Goal: Transaction & Acquisition: Purchase product/service

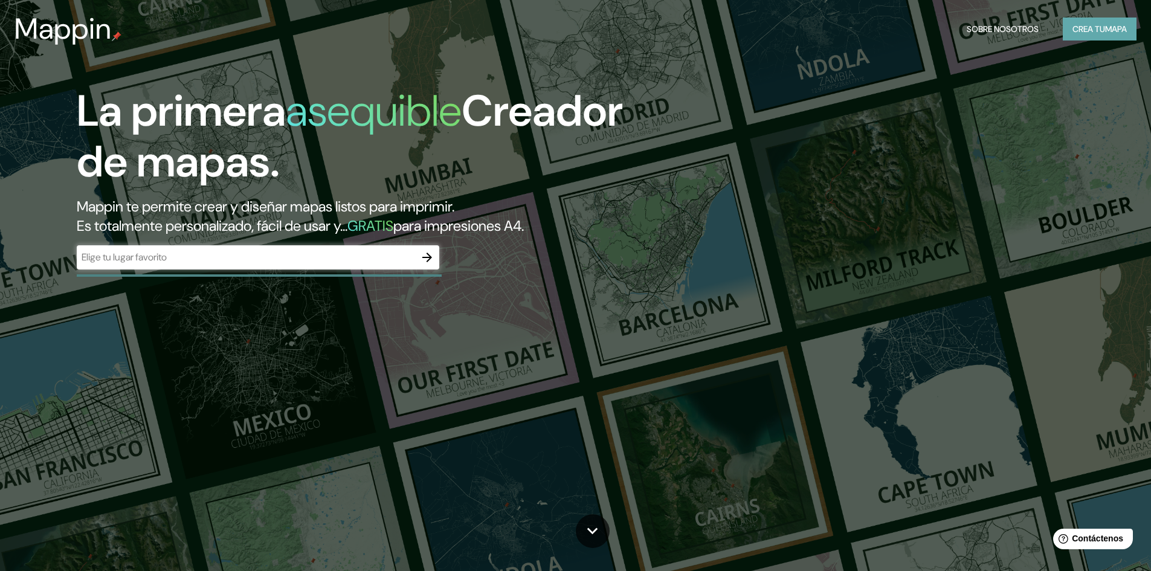
click at [1089, 30] on font "Crea tu" at bounding box center [1088, 29] width 33 height 11
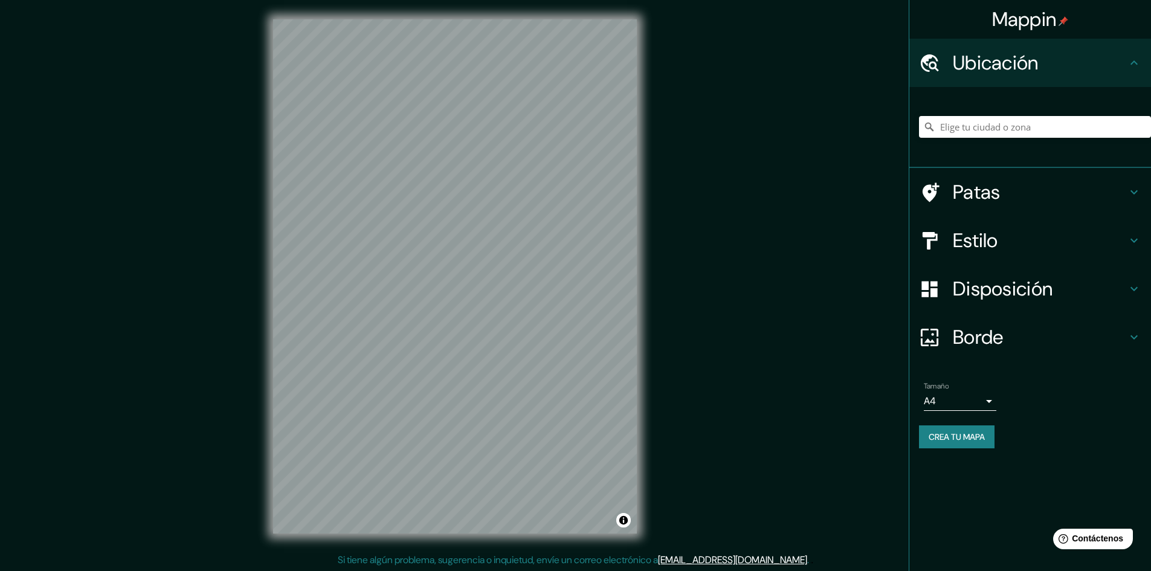
click at [1104, 230] on h4 "Estilo" at bounding box center [1040, 240] width 174 height 24
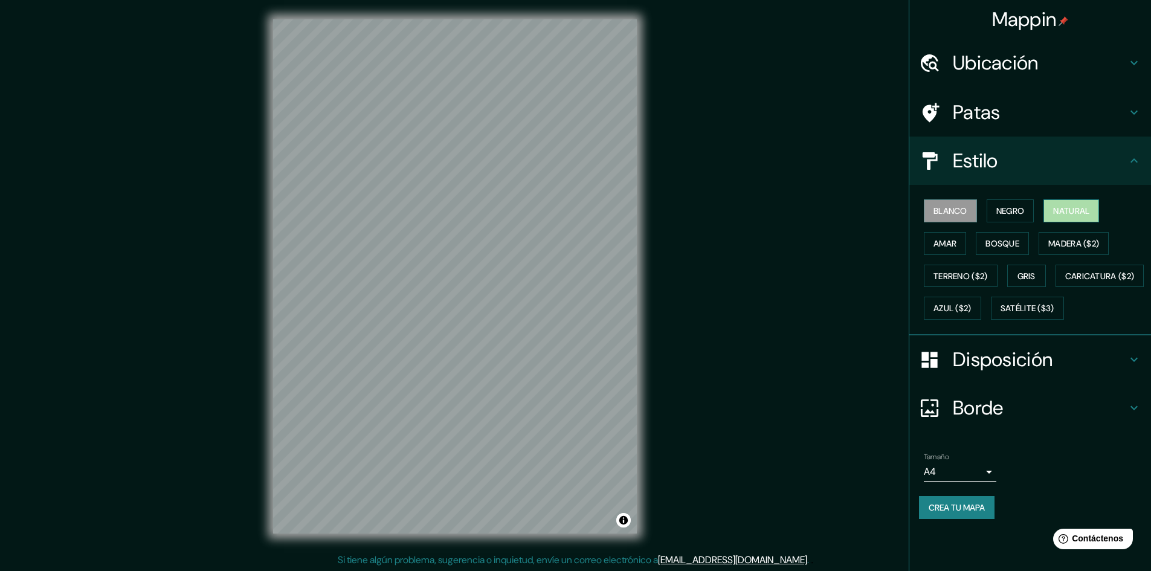
click at [1051, 208] on button "Natural" at bounding box center [1071, 210] width 56 height 23
click at [996, 125] on div "Patas" at bounding box center [1030, 112] width 242 height 48
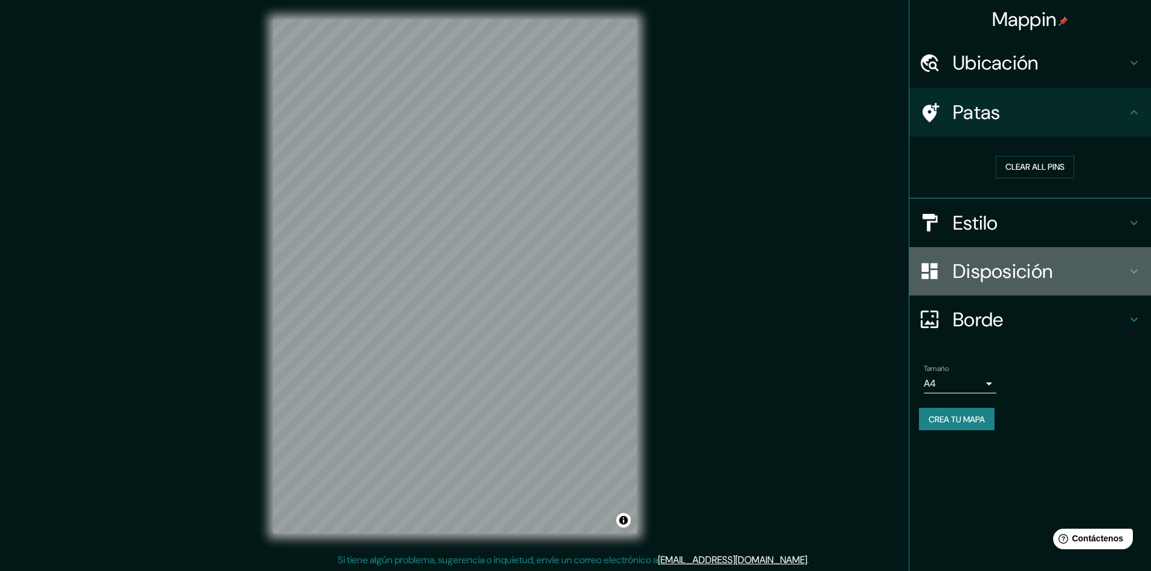
click at [1000, 268] on font "Disposición" at bounding box center [1003, 271] width 100 height 25
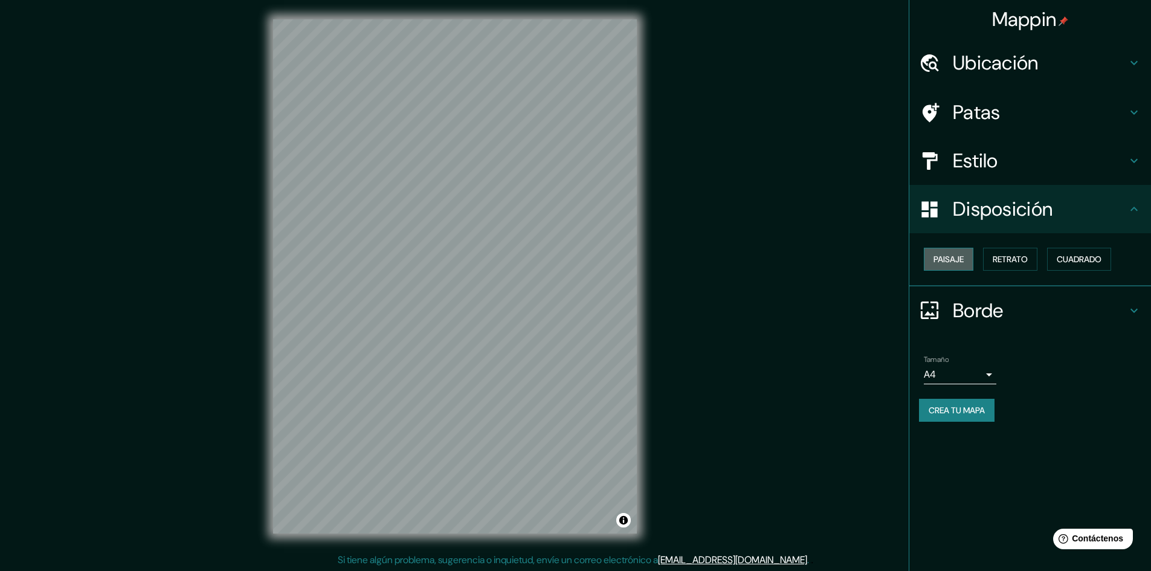
click at [956, 254] on font "Paisaje" at bounding box center [948, 259] width 30 height 11
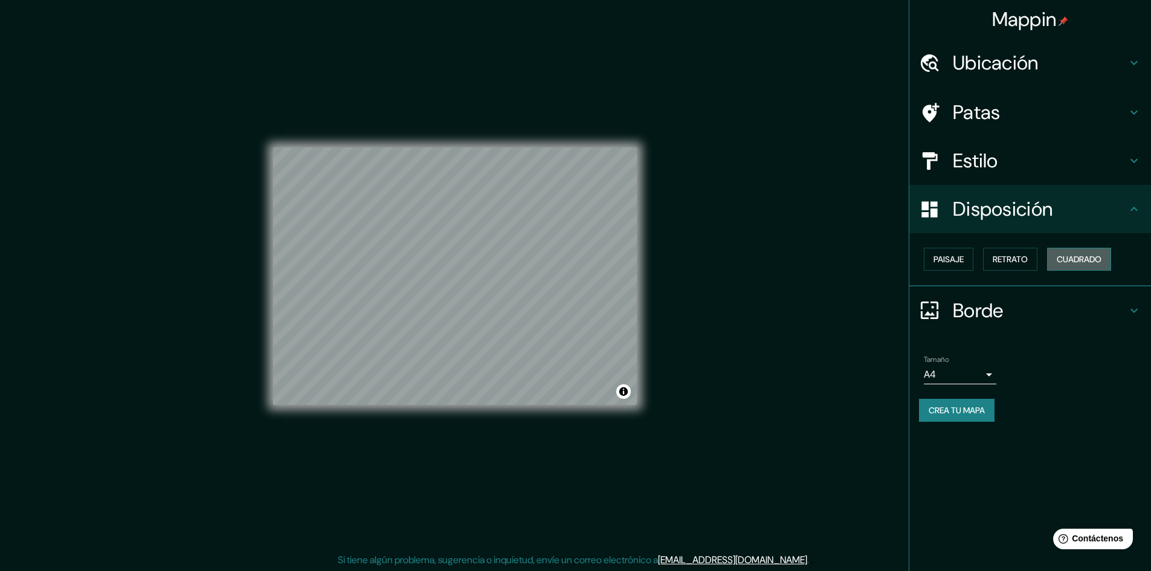
click at [1066, 262] on font "Cuadrado" at bounding box center [1079, 259] width 45 height 11
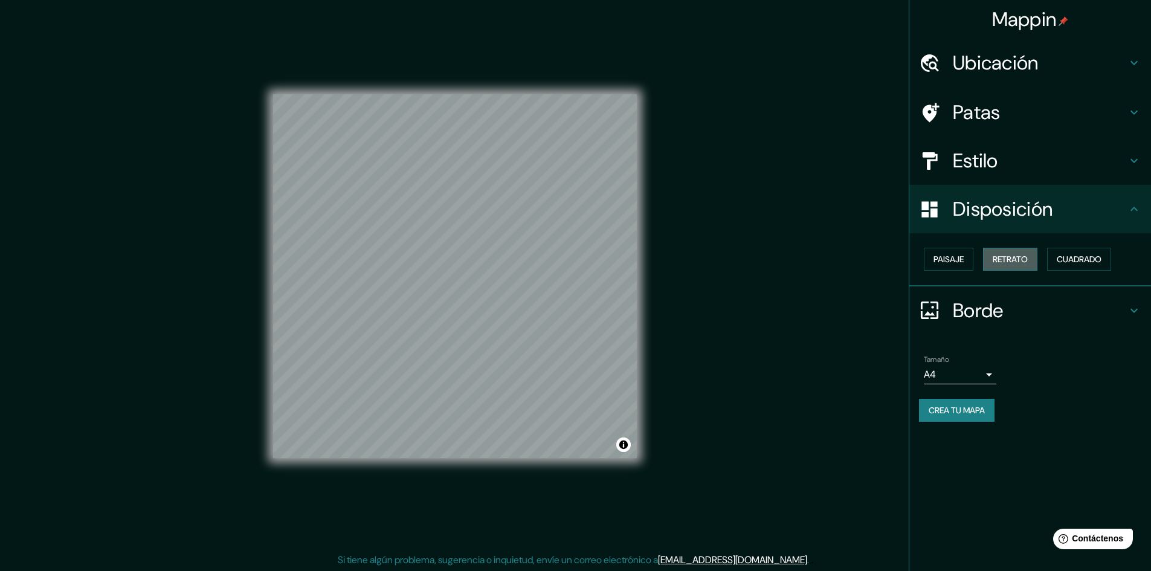
click at [1025, 260] on font "Retrato" at bounding box center [1010, 259] width 35 height 11
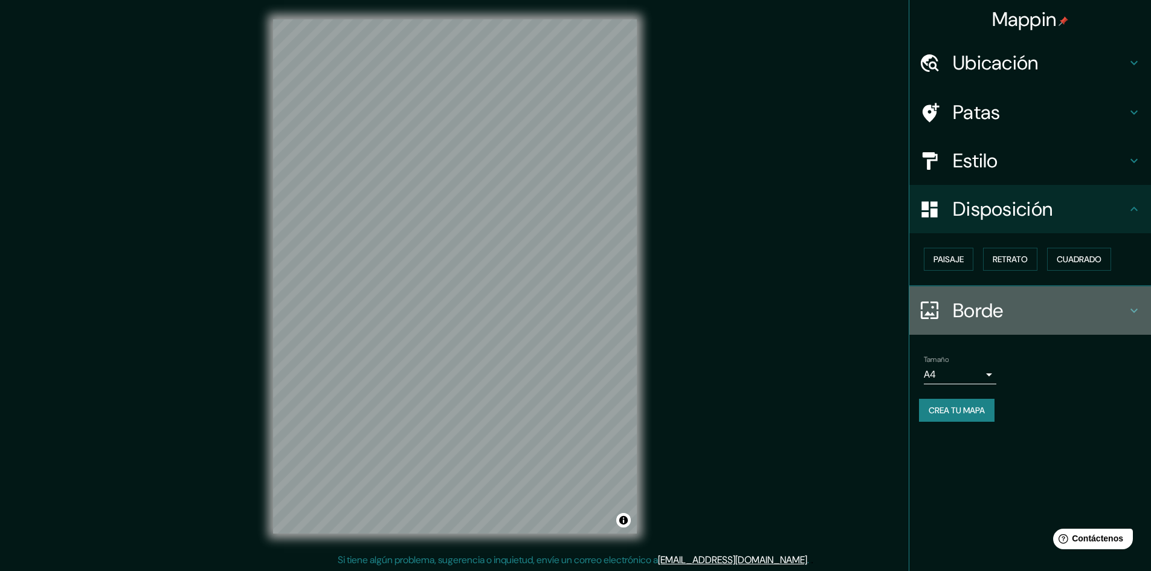
click at [992, 303] on font "Borde" at bounding box center [978, 310] width 51 height 25
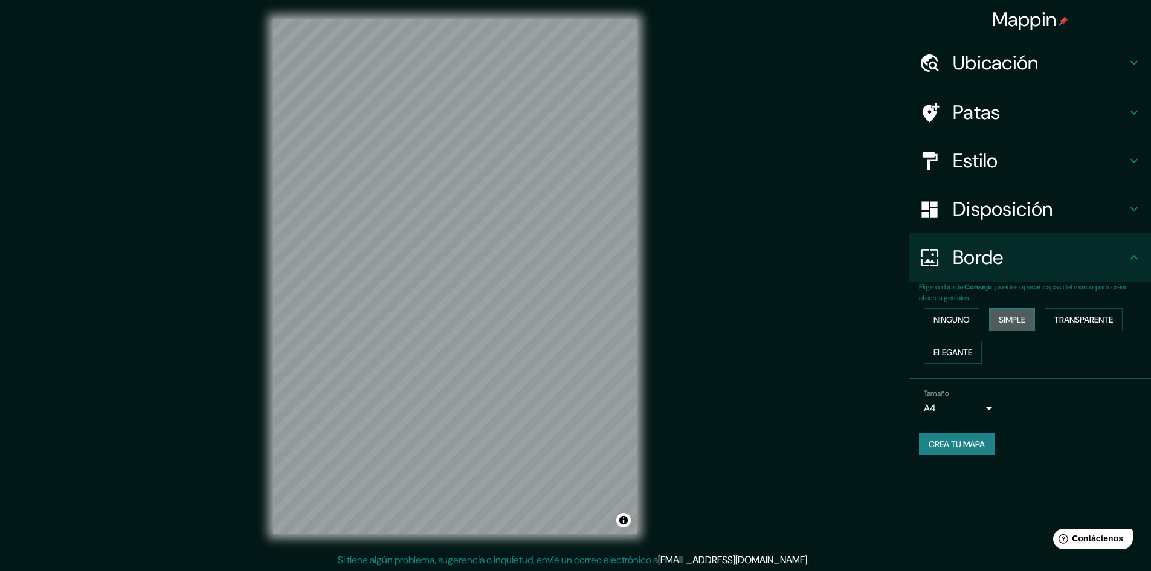
click at [1005, 328] on button "Simple" at bounding box center [1012, 319] width 46 height 23
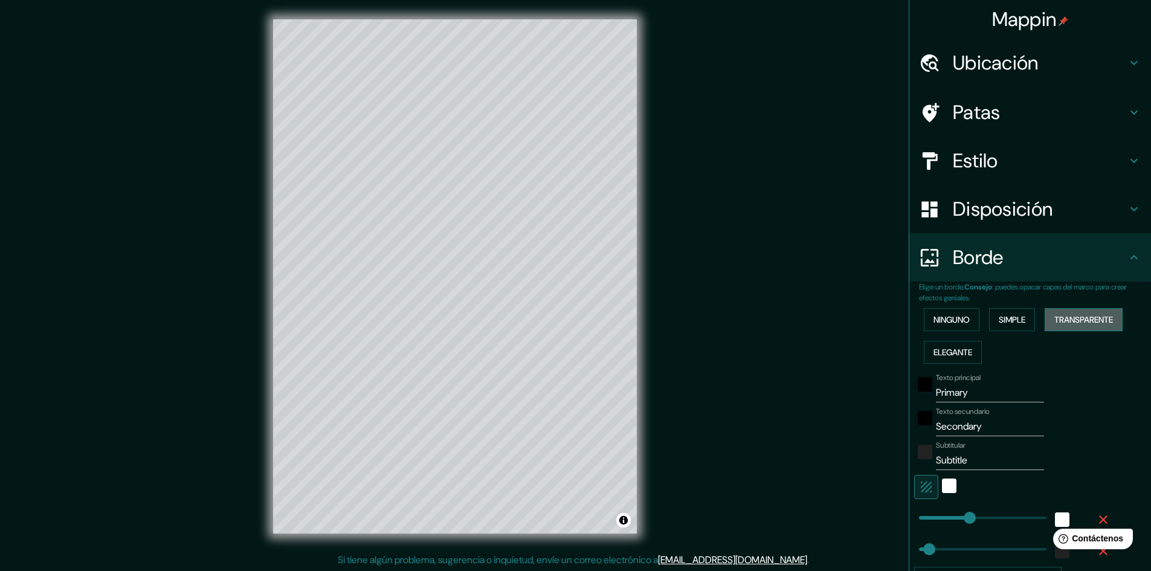
click at [1058, 327] on button "Transparente" at bounding box center [1084, 319] width 78 height 23
click at [933, 316] on font "Ninguno" at bounding box center [951, 319] width 36 height 11
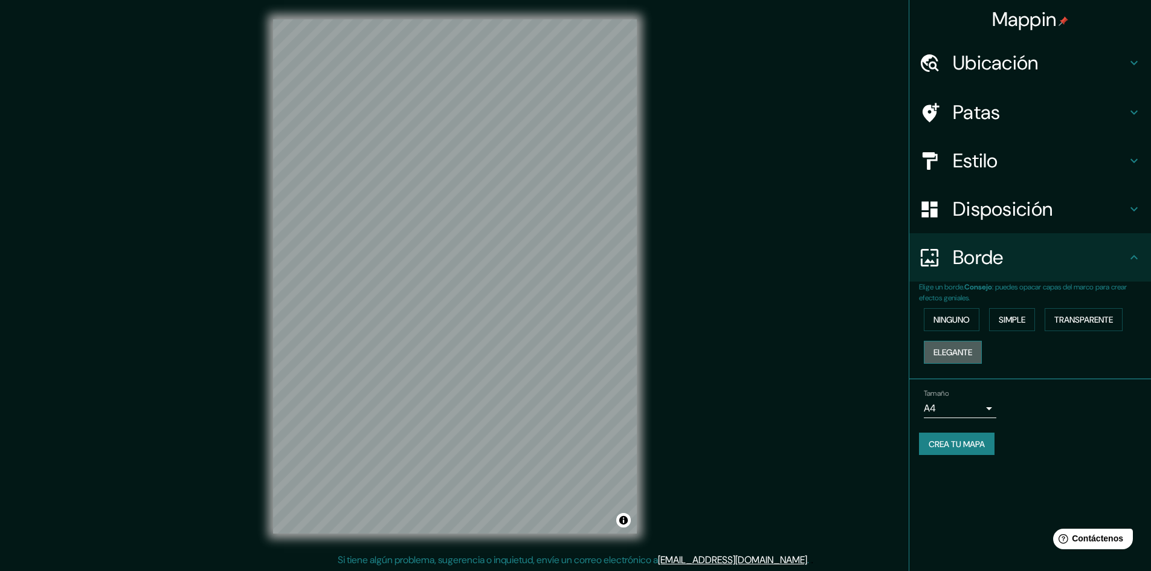
click at [944, 348] on font "Elegante" at bounding box center [952, 352] width 39 height 11
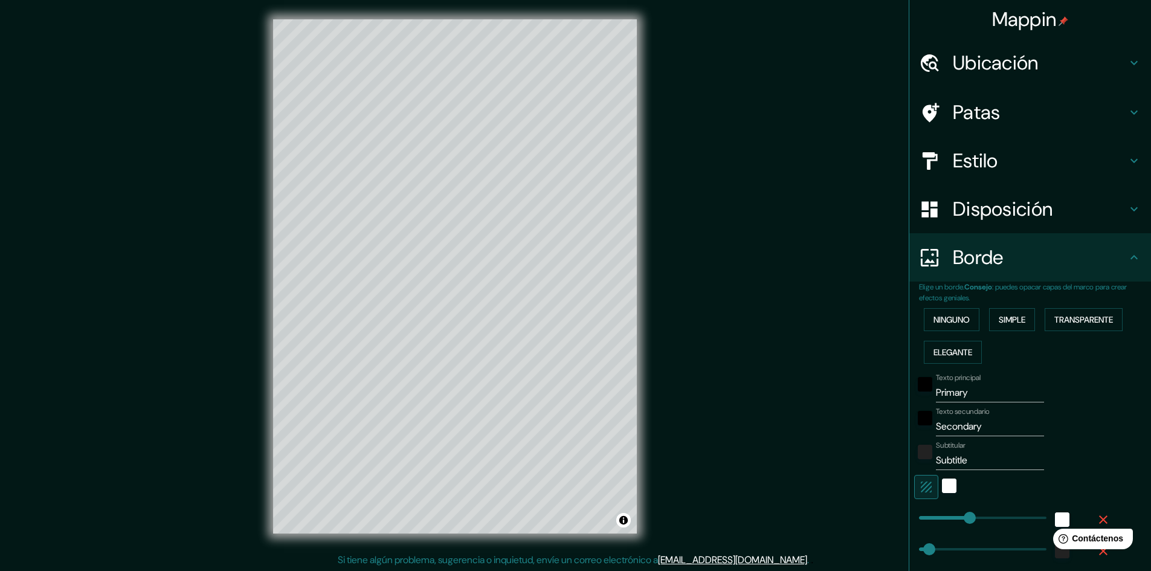
click at [937, 333] on div "Ninguno Simple Transparente Elegante" at bounding box center [1035, 335] width 232 height 65
click at [934, 327] on font "Ninguno" at bounding box center [951, 320] width 36 height 16
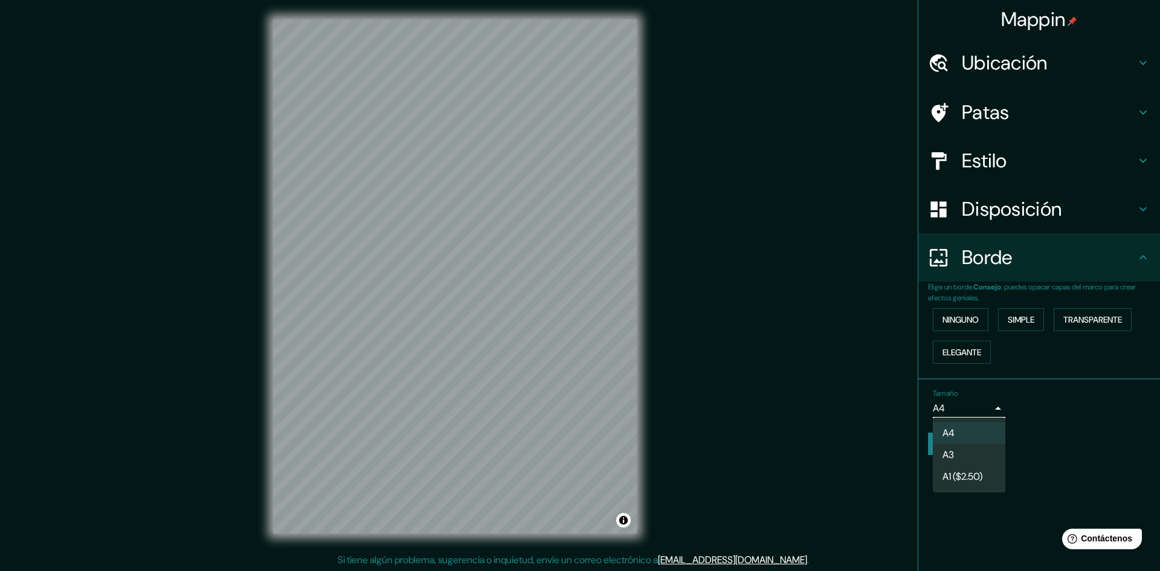
click at [962, 405] on body "Mappin Ubicación Patas Estilo Disposición Borde Elige un borde. Consejo : puede…" at bounding box center [580, 285] width 1160 height 571
click at [941, 449] on li "A3" at bounding box center [969, 456] width 72 height 22
type input "a4"
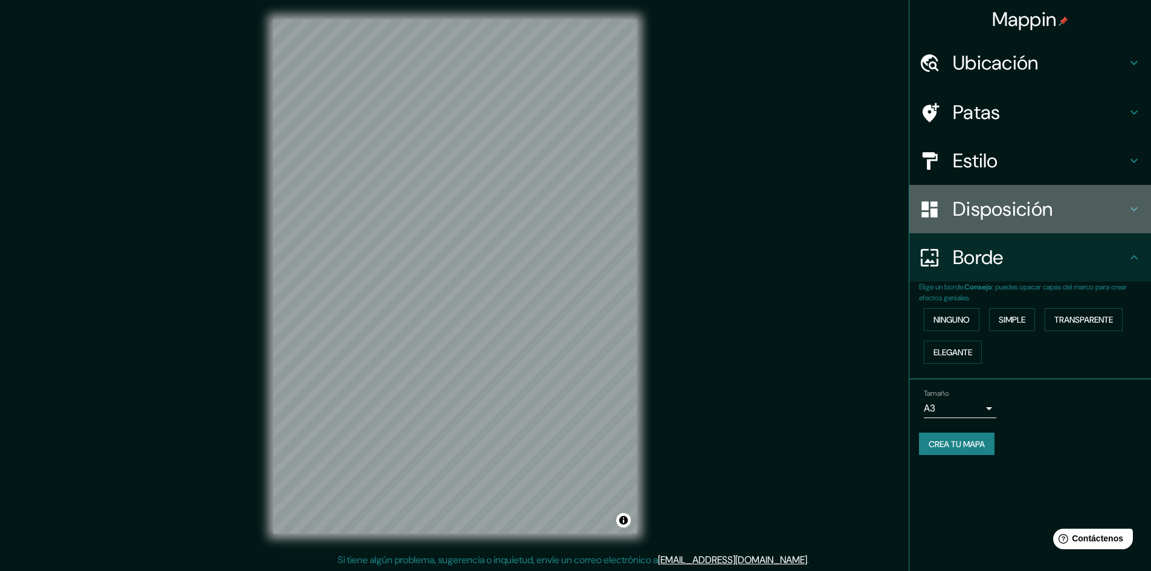
click at [1030, 206] on font "Disposición" at bounding box center [1003, 208] width 100 height 25
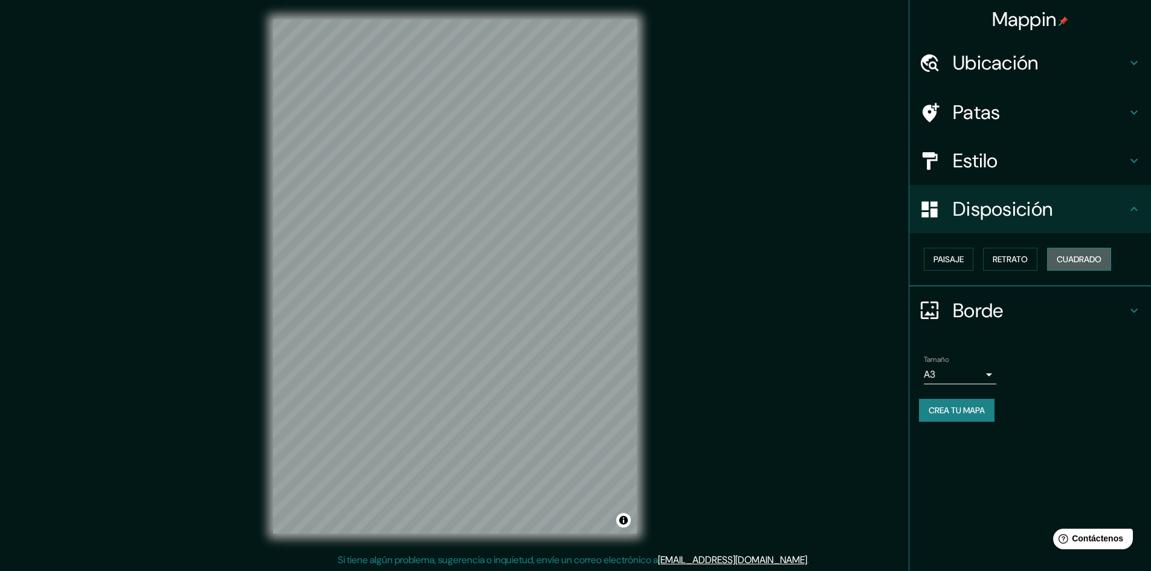
click at [1062, 255] on font "Cuadrado" at bounding box center [1079, 259] width 45 height 11
